Goal: Task Accomplishment & Management: Manage account settings

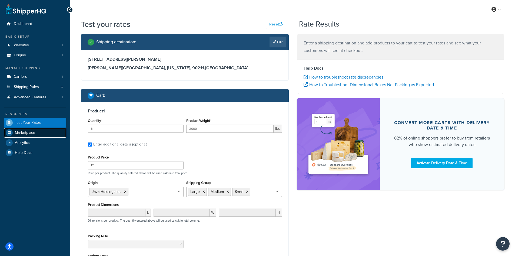
click at [34, 134] on span "Marketplace" at bounding box center [25, 132] width 20 height 5
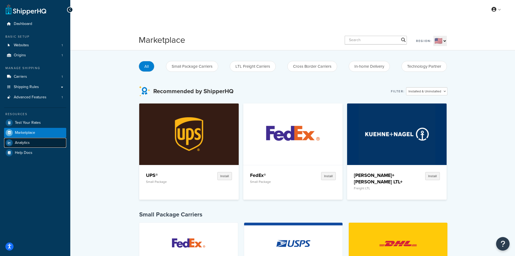
click at [34, 142] on link "Analytics" at bounding box center [35, 143] width 62 height 10
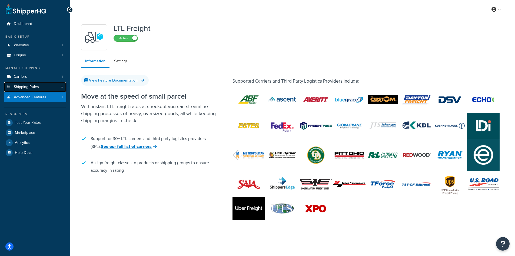
click at [32, 89] on span "Shipping Rules" at bounding box center [26, 87] width 25 height 5
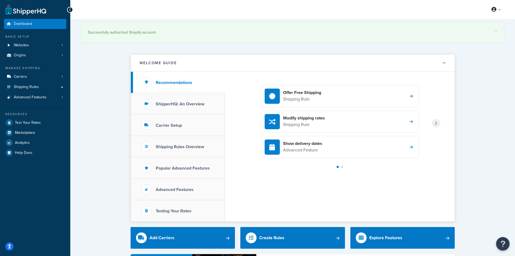
click at [51, 46] on link "Websites 1" at bounding box center [35, 45] width 62 height 10
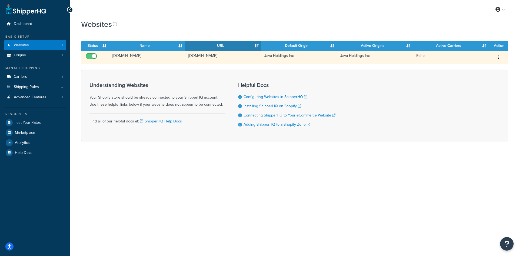
click at [90, 56] on input "checkbox" at bounding box center [92, 57] width 15 height 7
checkbox input "false"
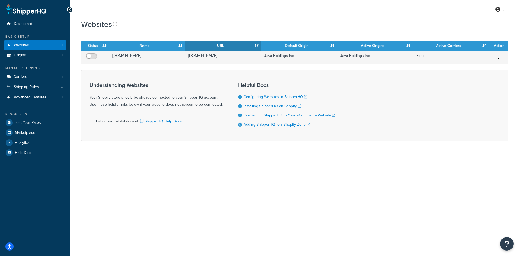
click at [77, 69] on div "Websites Contact Us Send Us A Message Contact Information Name * Email * Compan…" at bounding box center [294, 89] width 449 height 141
click at [44, 55] on link "Origins 1" at bounding box center [35, 55] width 62 height 10
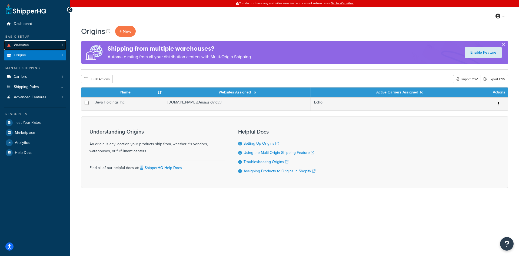
click at [45, 46] on link "Websites 1" at bounding box center [35, 45] width 62 height 10
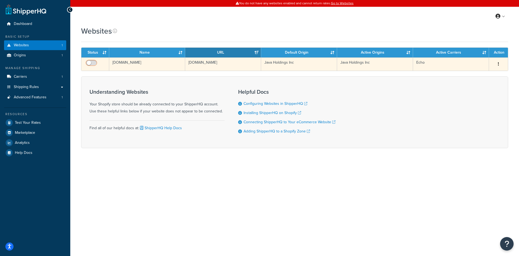
click at [94, 65] on input "checkbox" at bounding box center [92, 64] width 15 height 7
checkbox input "true"
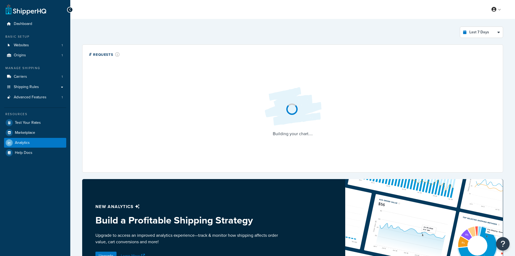
select select "last_7_days"
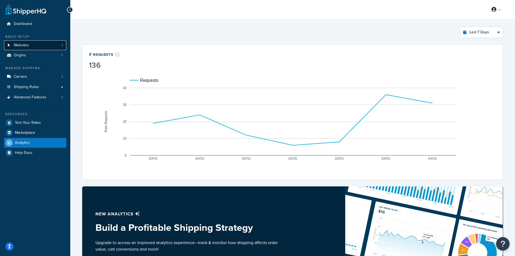
click at [31, 43] on link "Websites 1" at bounding box center [35, 45] width 62 height 10
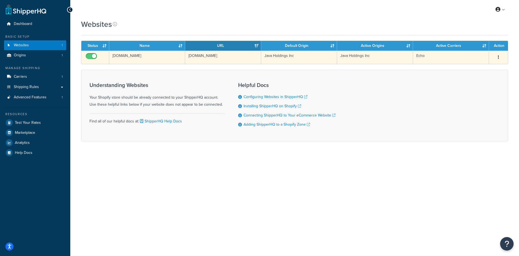
click at [89, 55] on input "checkbox" at bounding box center [92, 57] width 15 height 7
checkbox input "false"
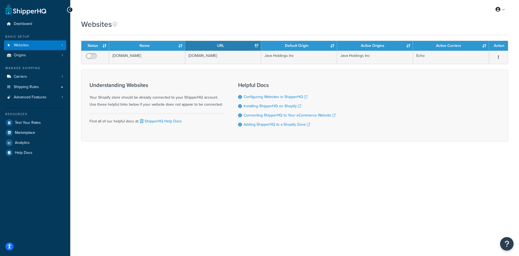
click at [145, 32] on div "Websites" at bounding box center [294, 27] width 427 height 16
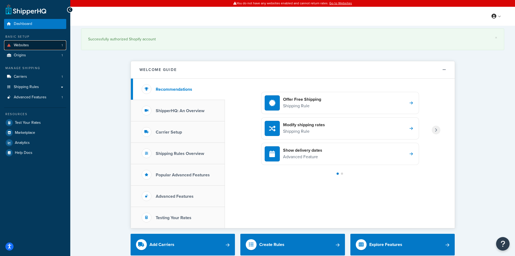
click at [45, 47] on link "Websites 1" at bounding box center [35, 45] width 62 height 10
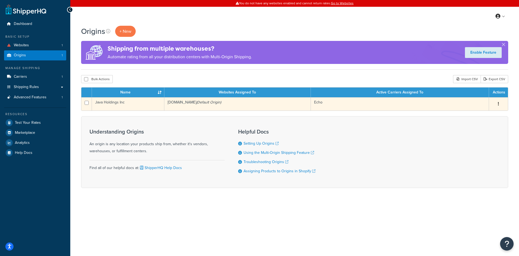
click at [497, 103] on button "button" at bounding box center [499, 104] width 8 height 9
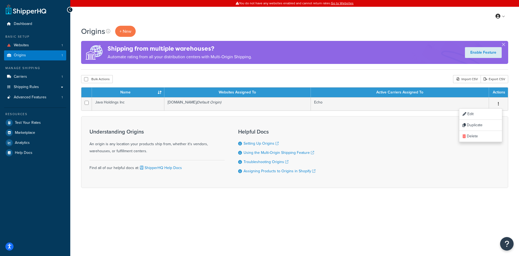
click at [374, 135] on div "Understanding Origins An origin is any location your products ship from, whethe…" at bounding box center [294, 152] width 427 height 72
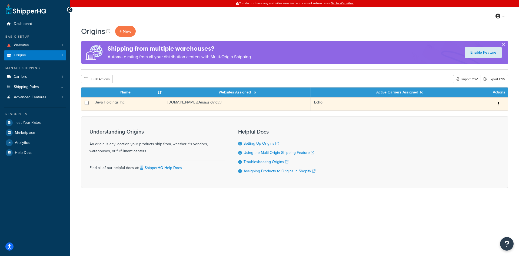
click at [126, 102] on td "Java Holdings Inc" at bounding box center [128, 103] width 73 height 13
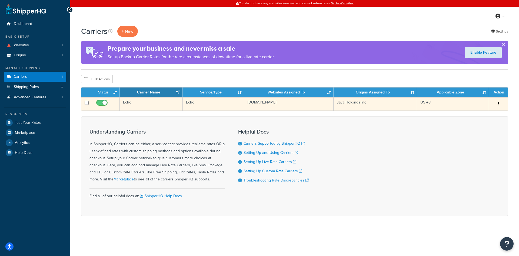
click at [100, 101] on input "checkbox" at bounding box center [102, 104] width 15 height 7
checkbox input "false"
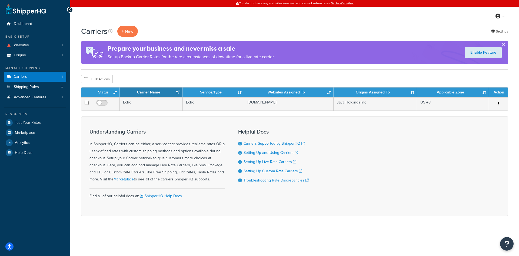
click at [158, 118] on div "Understanding Carriers In ShipperHQ, Carriers can be either, a service that pro…" at bounding box center [294, 166] width 427 height 100
click at [38, 87] on span "Shipping Rules" at bounding box center [26, 87] width 25 height 5
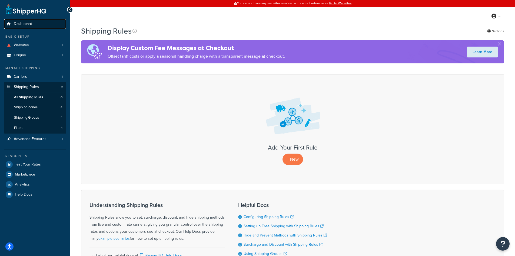
click at [29, 26] on span "Dashboard" at bounding box center [23, 24] width 18 height 5
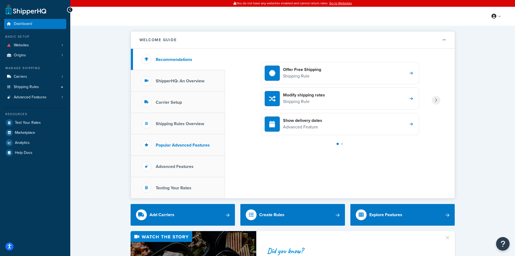
click at [192, 143] on h3 "Popular Advanced Features" at bounding box center [183, 145] width 54 height 5
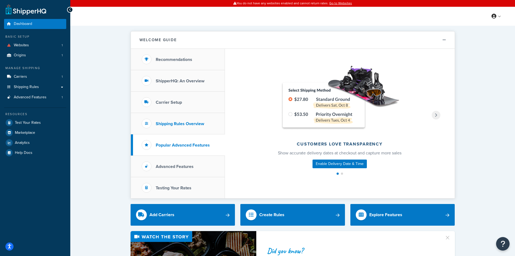
click at [187, 125] on h3 "Shipping Rules Overview" at bounding box center [180, 123] width 48 height 5
